Goal: Task Accomplishment & Management: Use online tool/utility

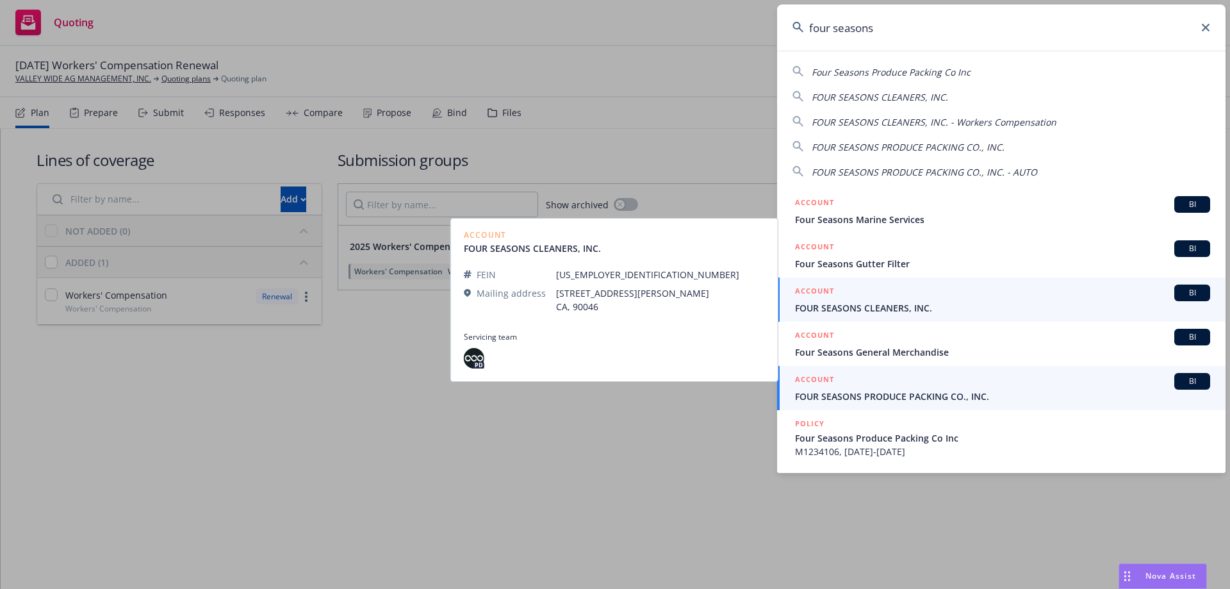
type input "four seasons"
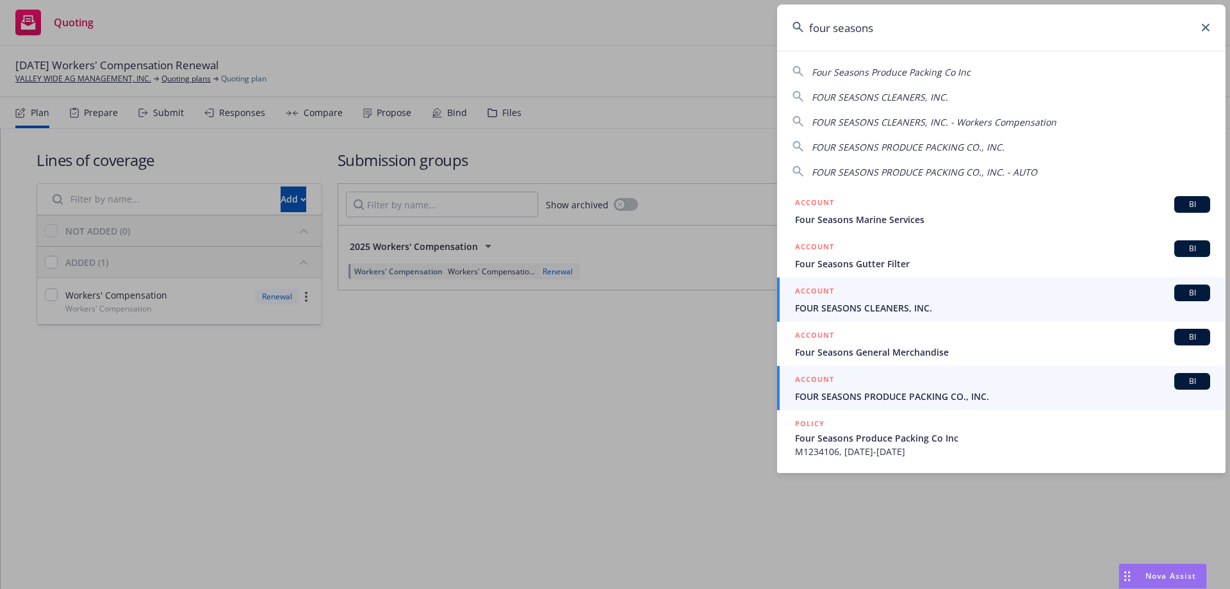
click at [837, 378] on div "ACCOUNT BI" at bounding box center [1002, 381] width 415 height 17
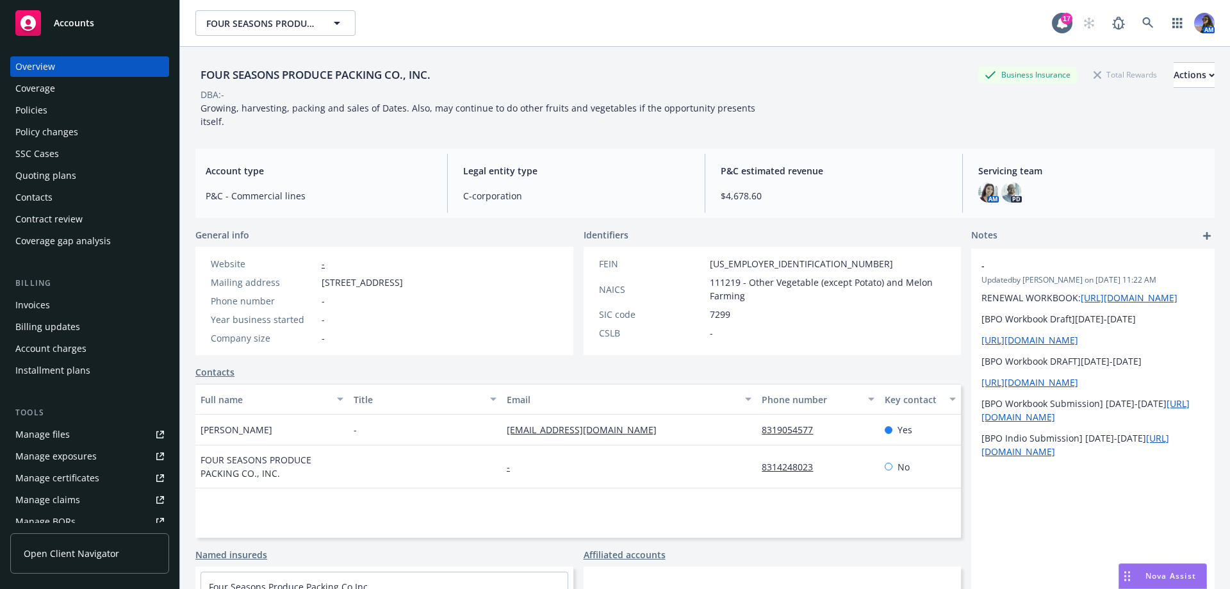
click at [69, 176] on div "Quoting plans" at bounding box center [45, 175] width 61 height 21
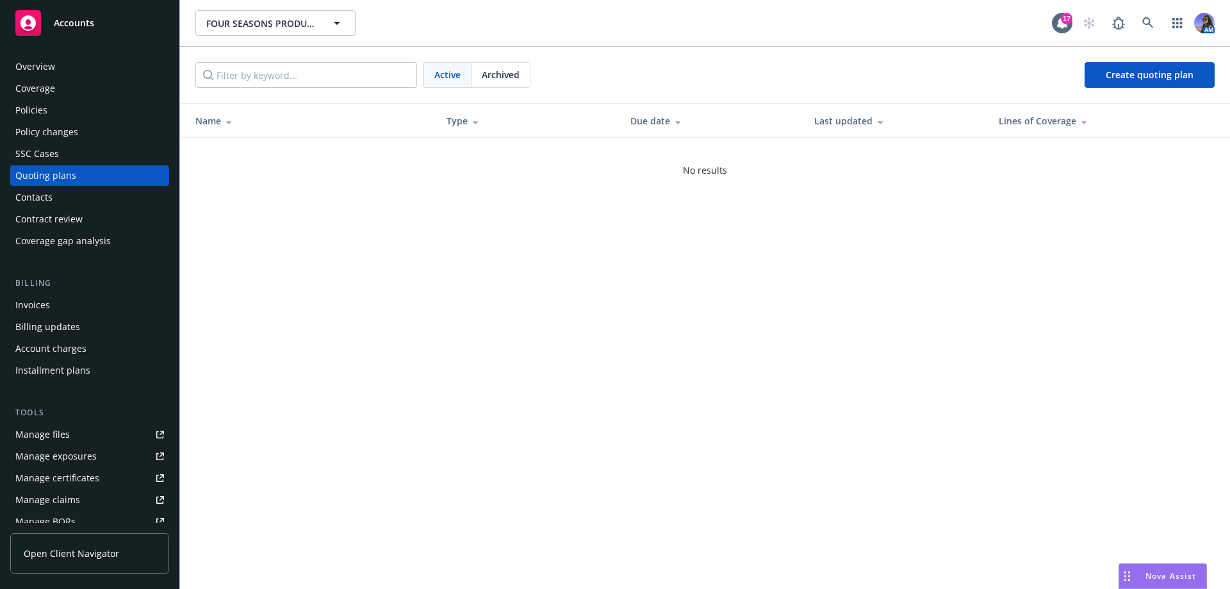
click at [489, 74] on span "Archived" at bounding box center [501, 74] width 38 height 13
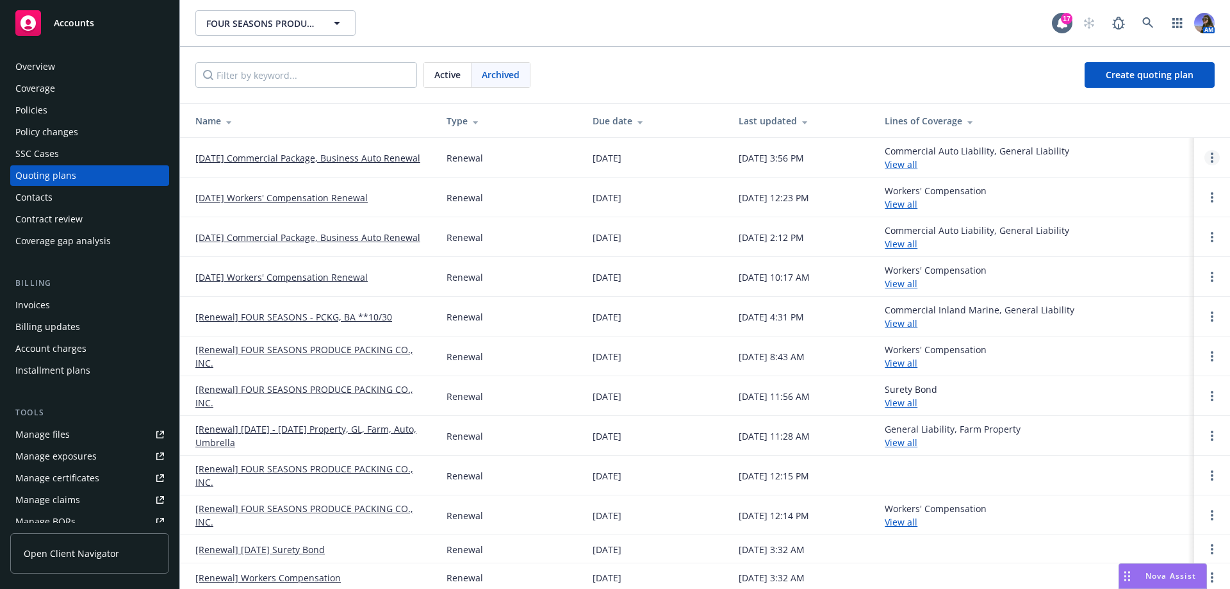
click at [1205, 161] on link "Open options" at bounding box center [1212, 157] width 15 height 15
click at [1138, 73] on span "Copy logging email" at bounding box center [1137, 71] width 112 height 12
